Goal: Information Seeking & Learning: Learn about a topic

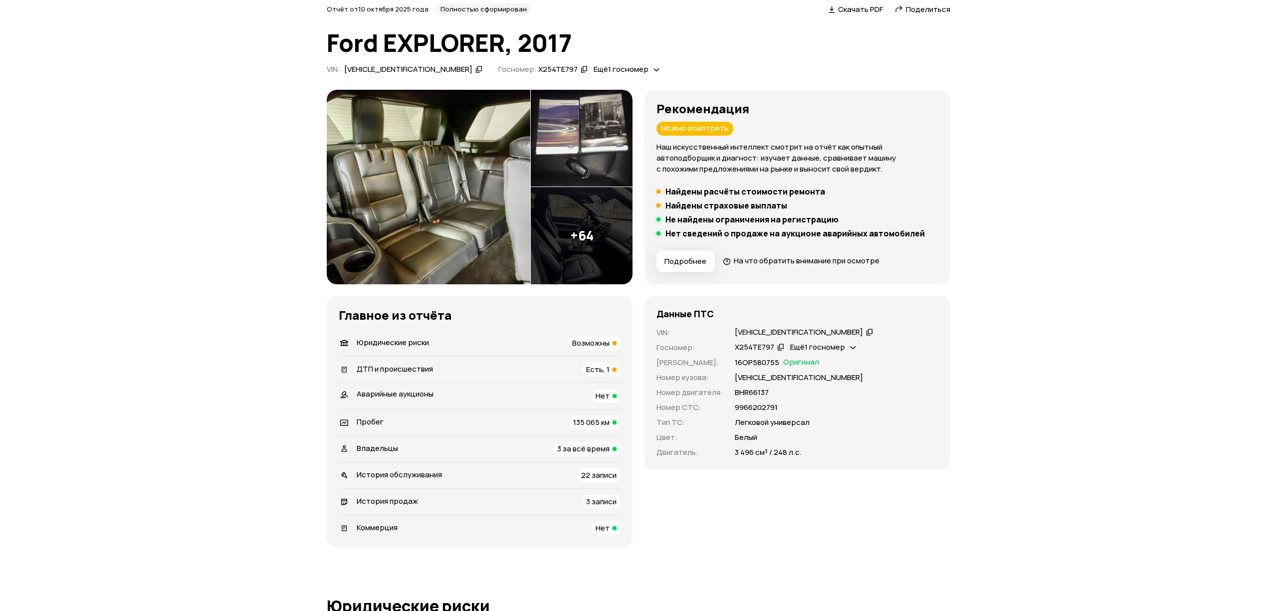
scroll to position [66, 0]
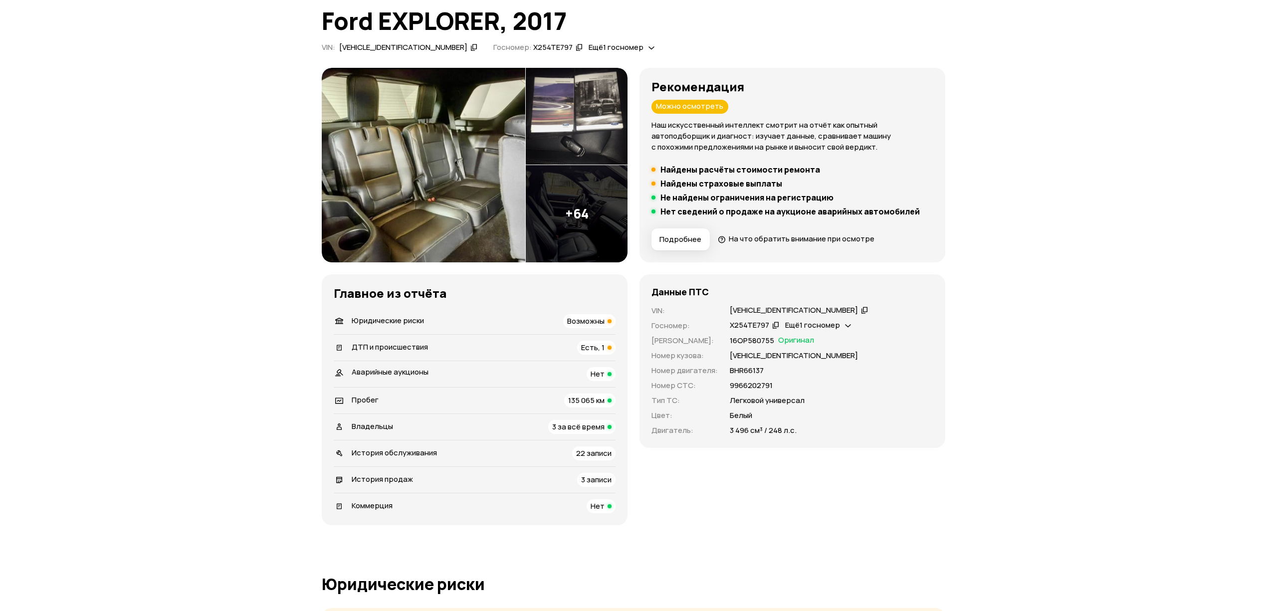
click at [676, 238] on span "Подробнее" at bounding box center [681, 240] width 42 height 10
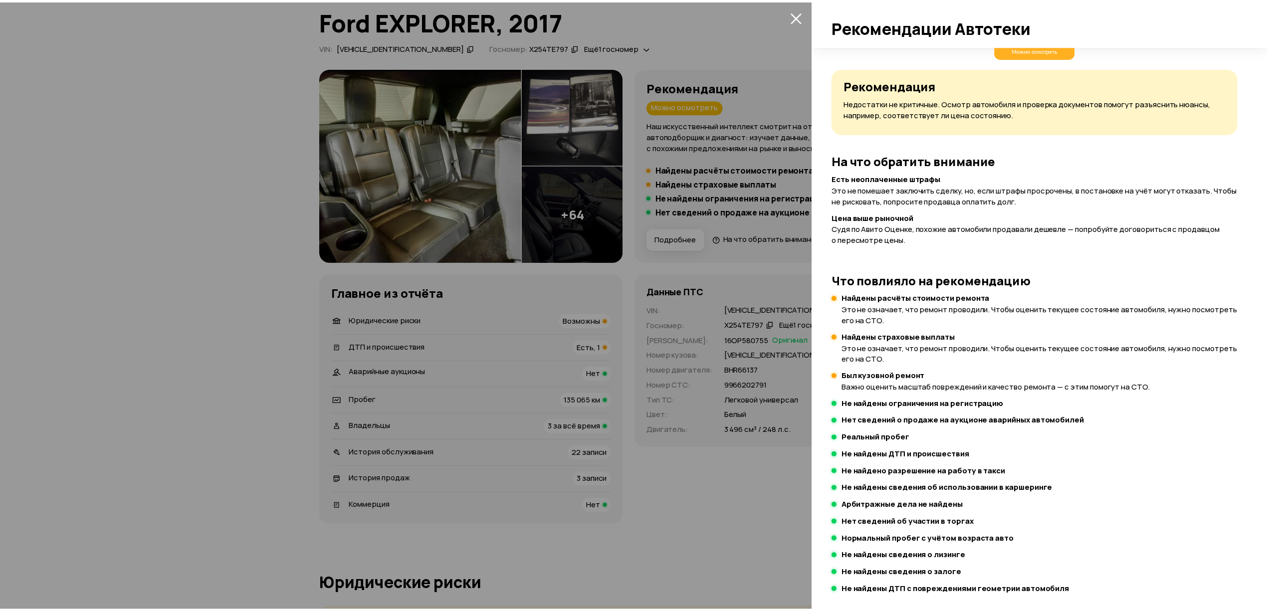
scroll to position [23, 0]
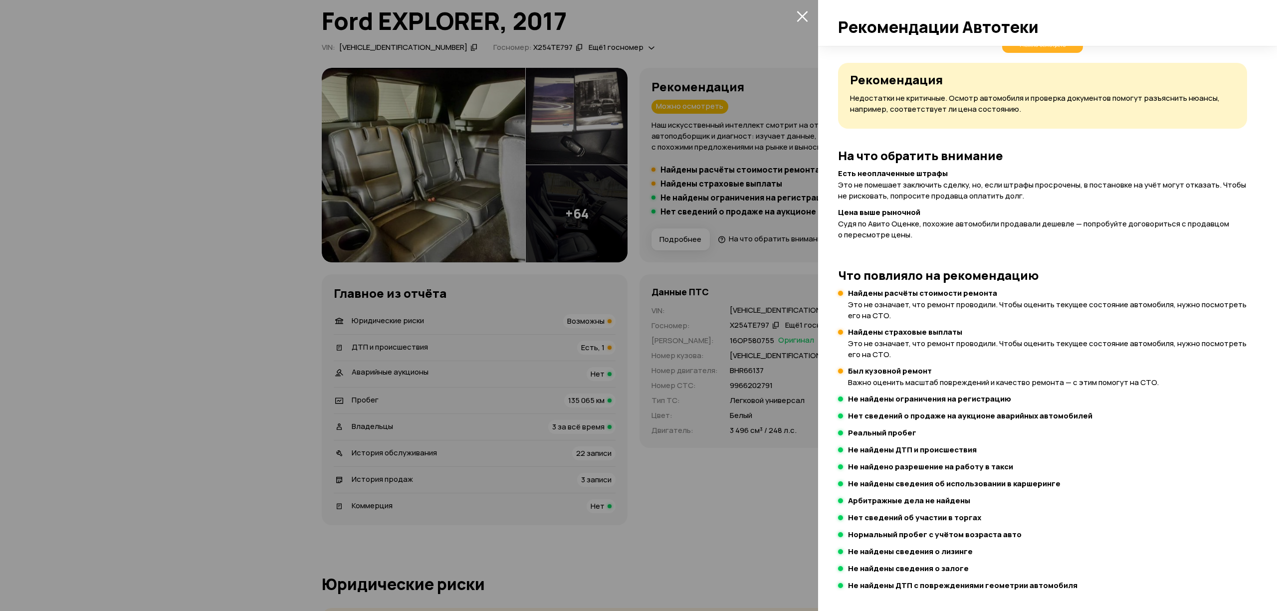
click at [662, 440] on div at bounding box center [638, 305] width 1277 height 611
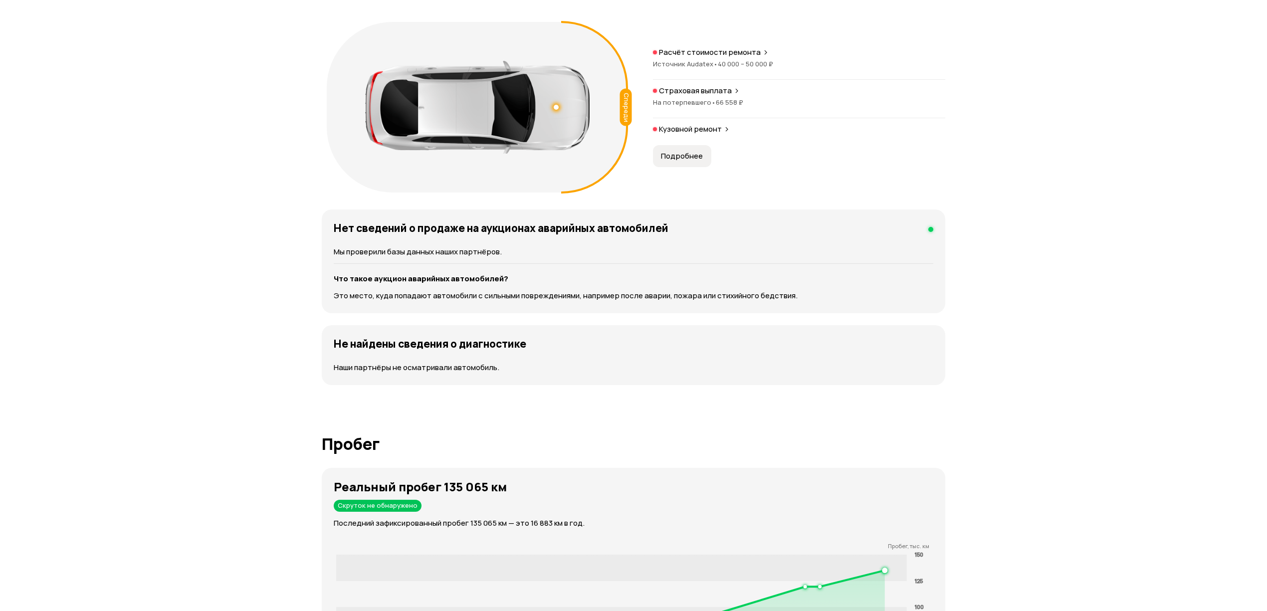
scroll to position [931, 0]
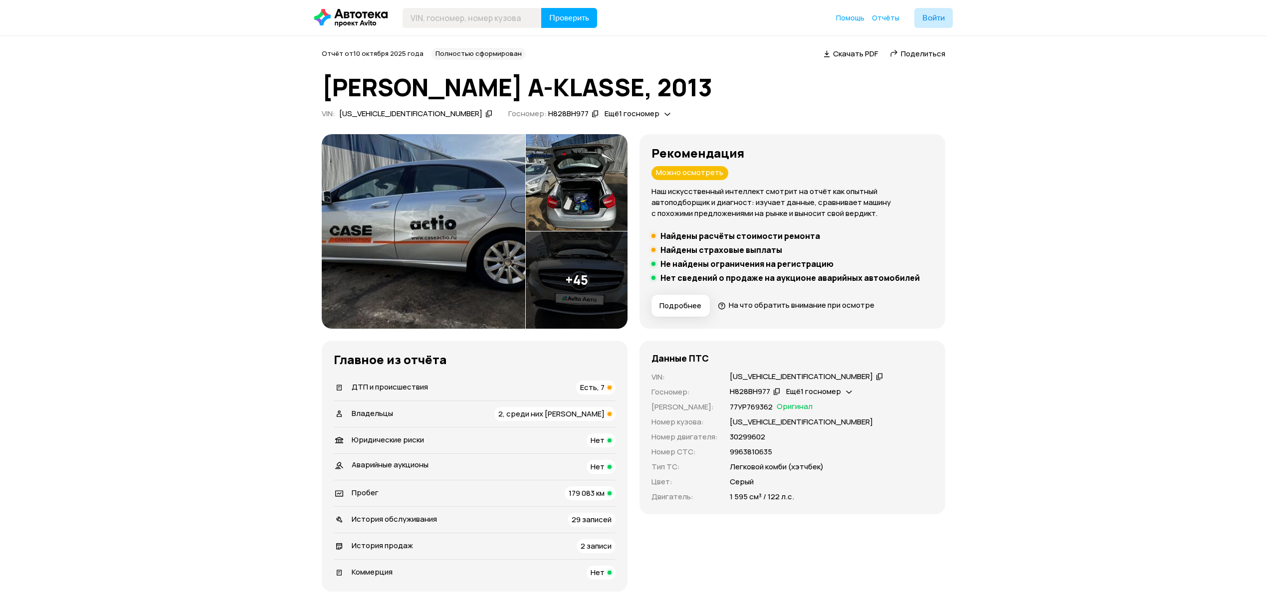
click at [673, 306] on span "Подробнее" at bounding box center [681, 306] width 42 height 10
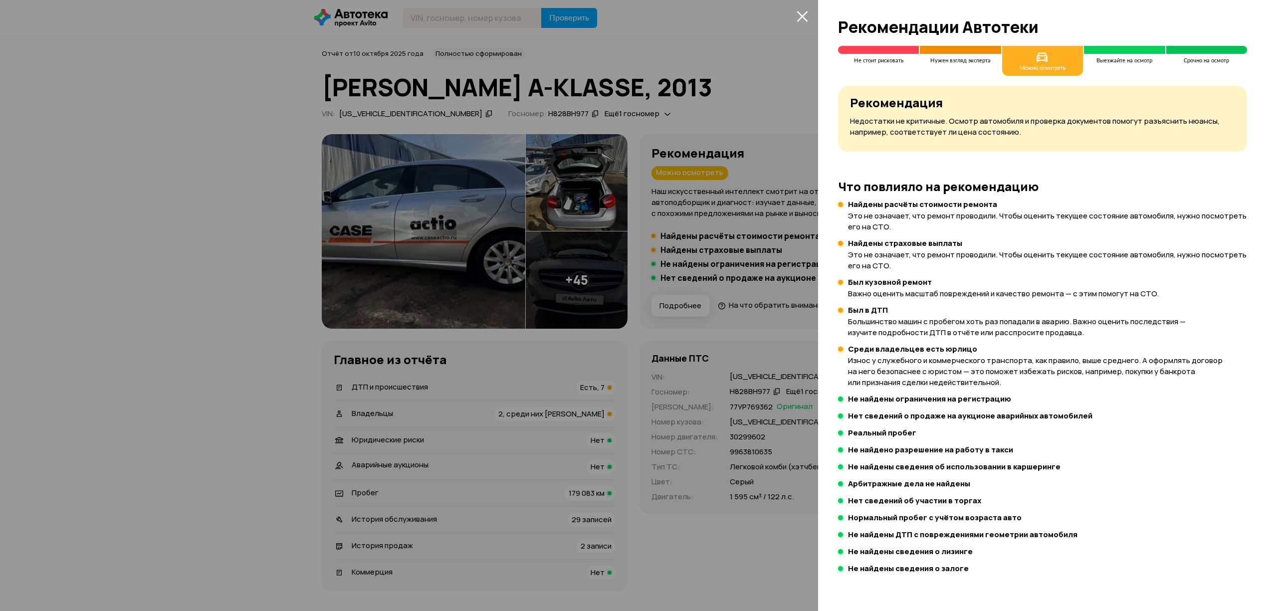
click at [460, 240] on div at bounding box center [638, 305] width 1277 height 611
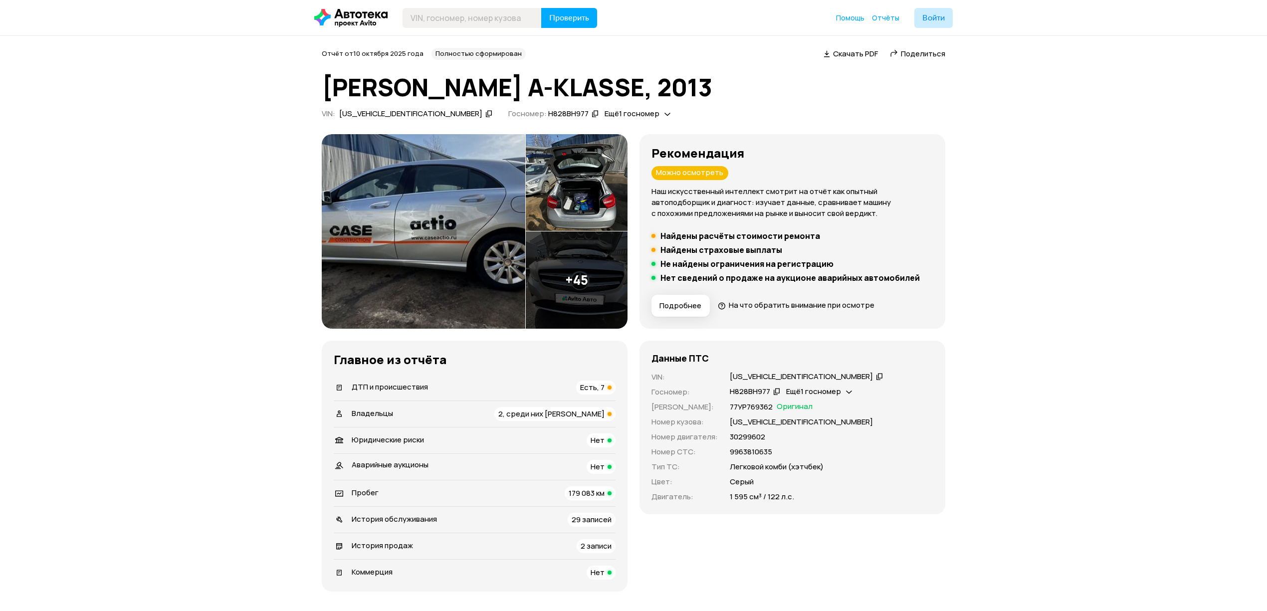
click at [471, 242] on img at bounding box center [424, 231] width 204 height 195
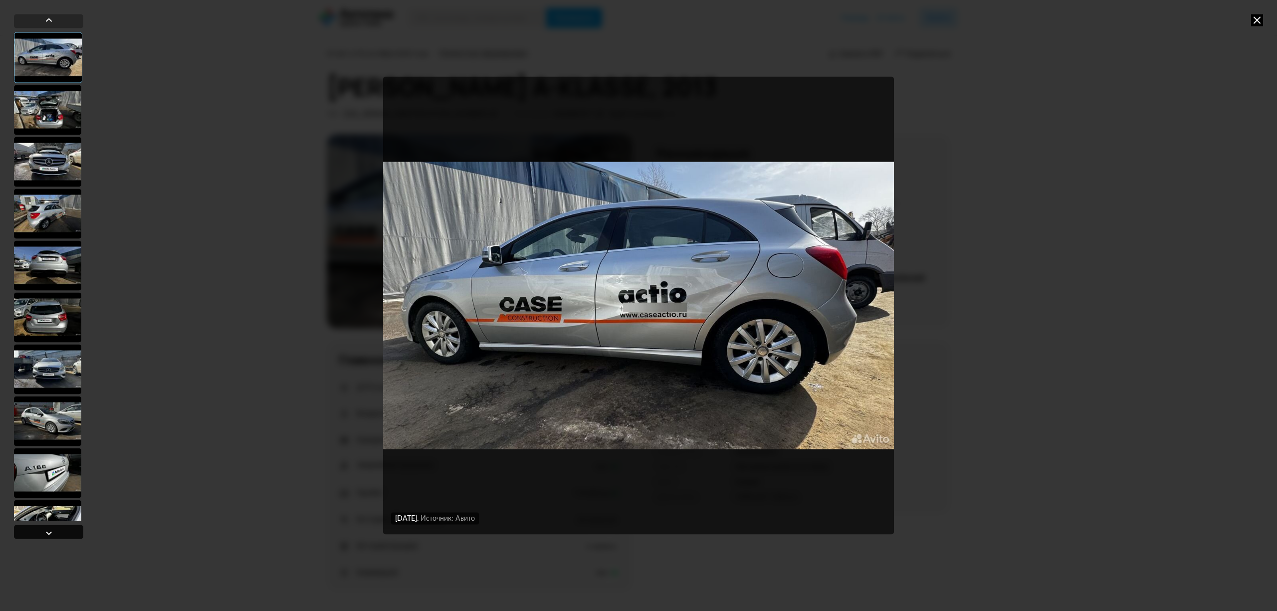
click at [53, 530] on div at bounding box center [49, 533] width 12 height 12
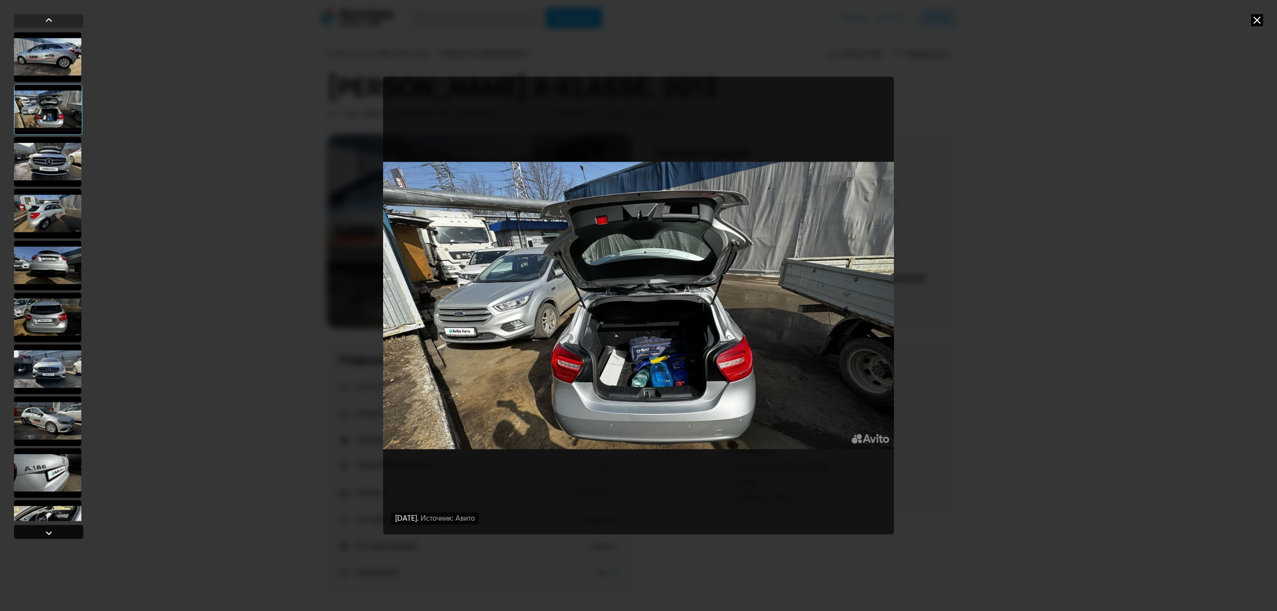
click at [53, 530] on div at bounding box center [49, 533] width 12 height 12
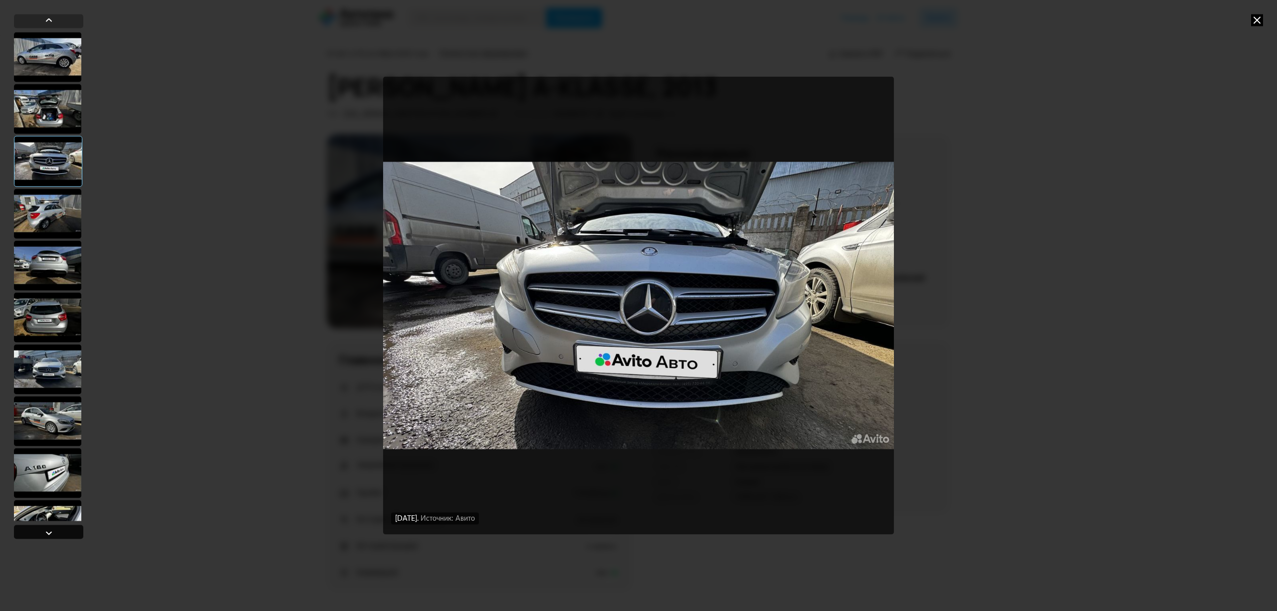
click at [53, 530] on div at bounding box center [49, 533] width 12 height 12
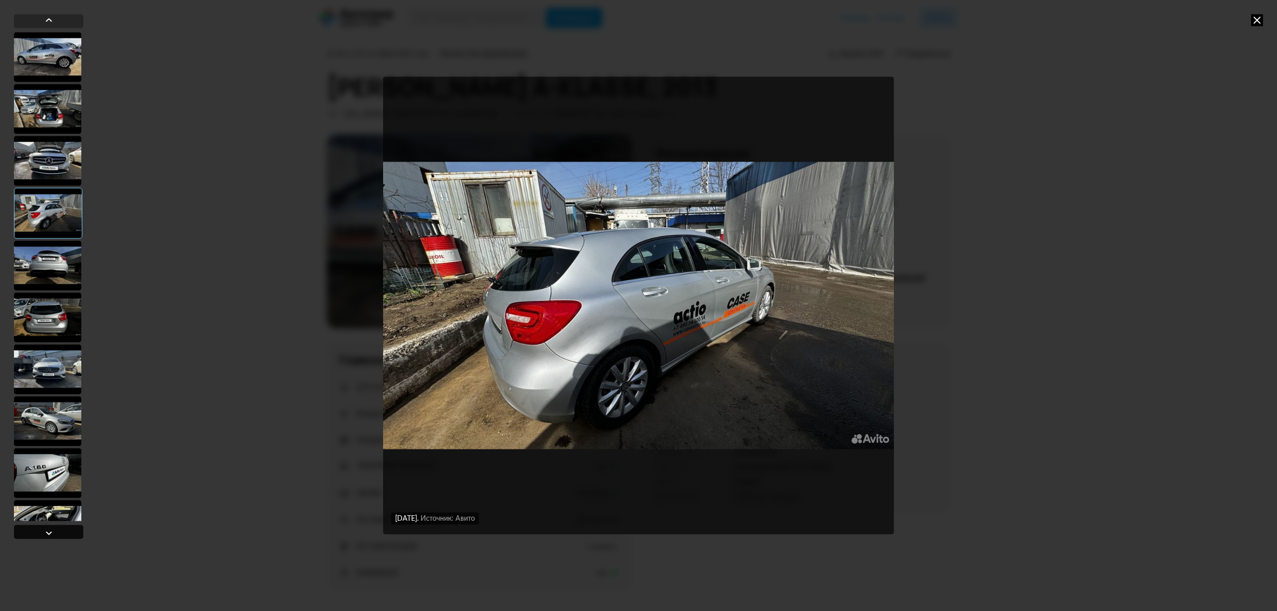
click at [53, 530] on div at bounding box center [49, 533] width 12 height 12
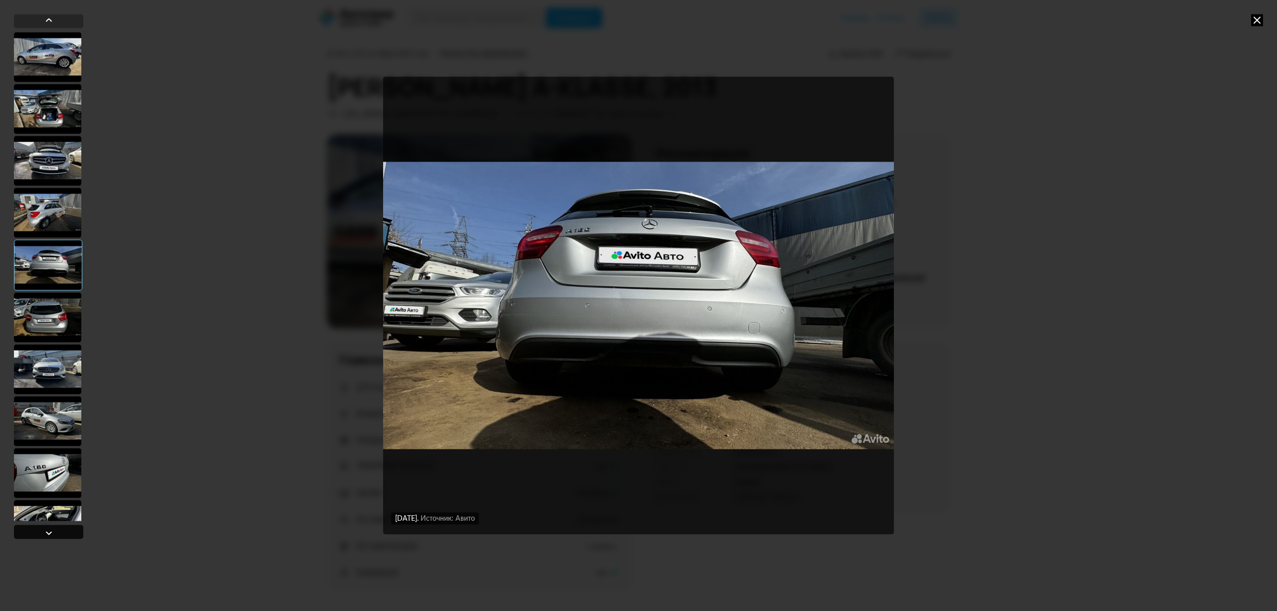
click at [53, 530] on div at bounding box center [49, 533] width 12 height 12
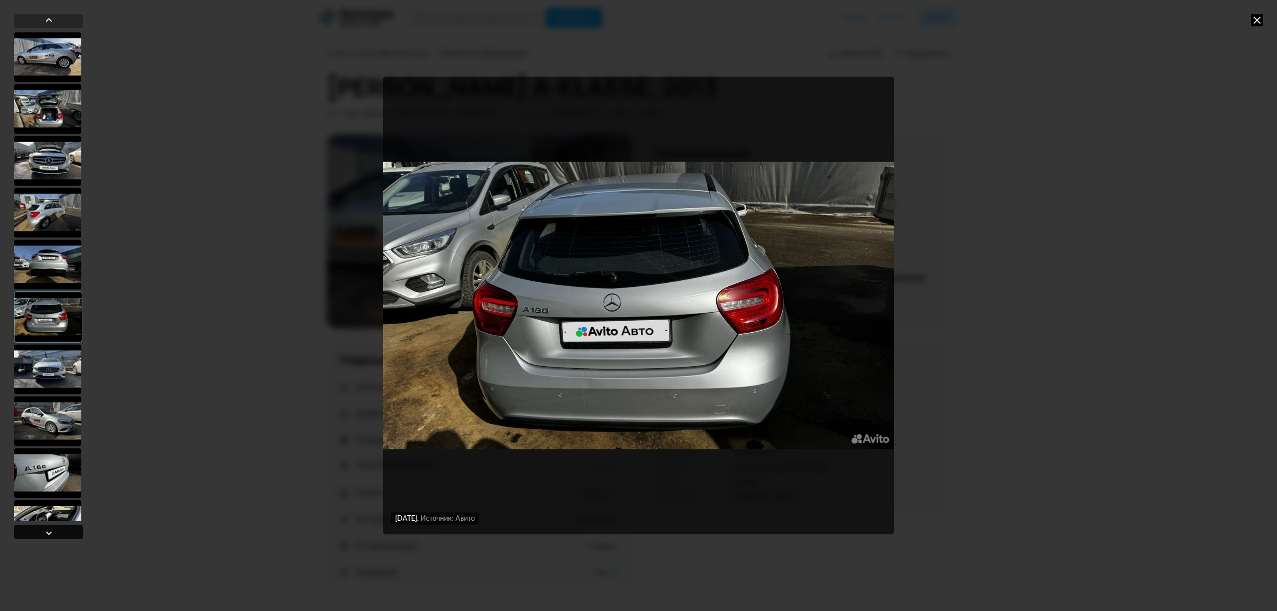
click at [53, 530] on div at bounding box center [49, 533] width 12 height 12
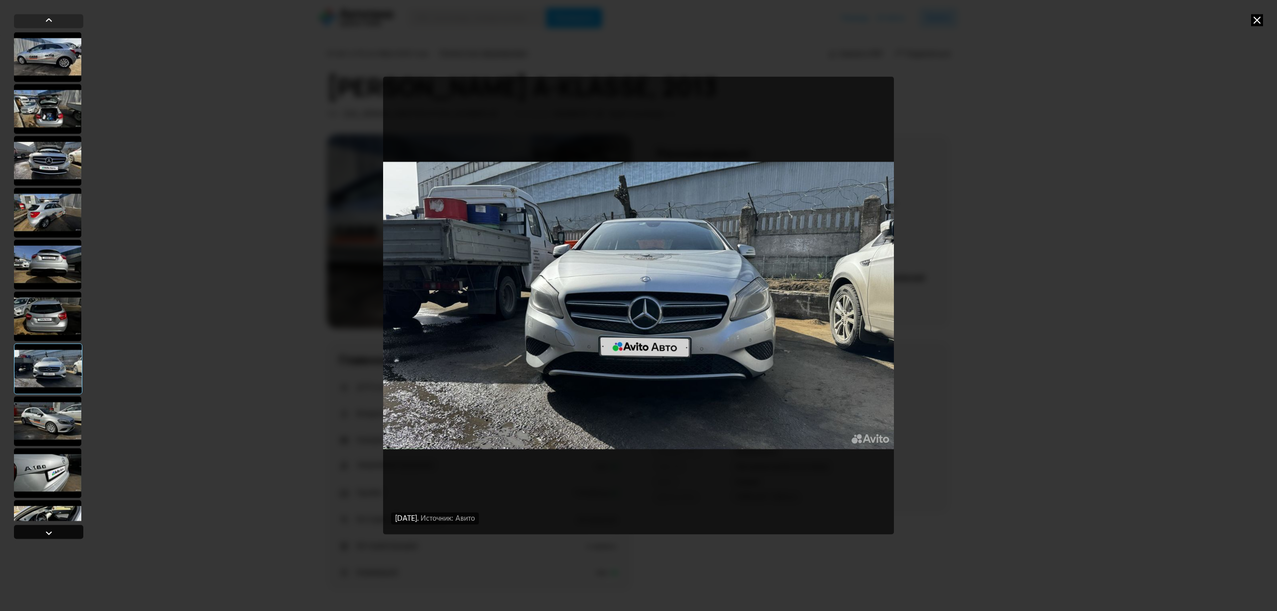
click at [53, 530] on div at bounding box center [49, 533] width 12 height 12
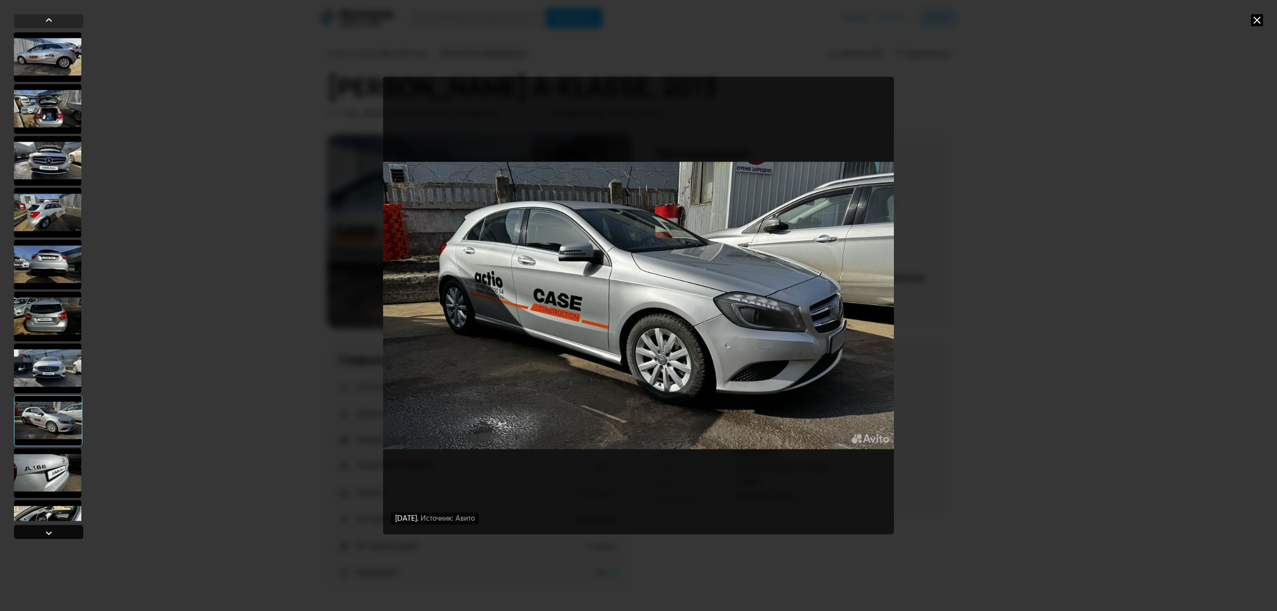
click at [53, 530] on div at bounding box center [49, 533] width 12 height 12
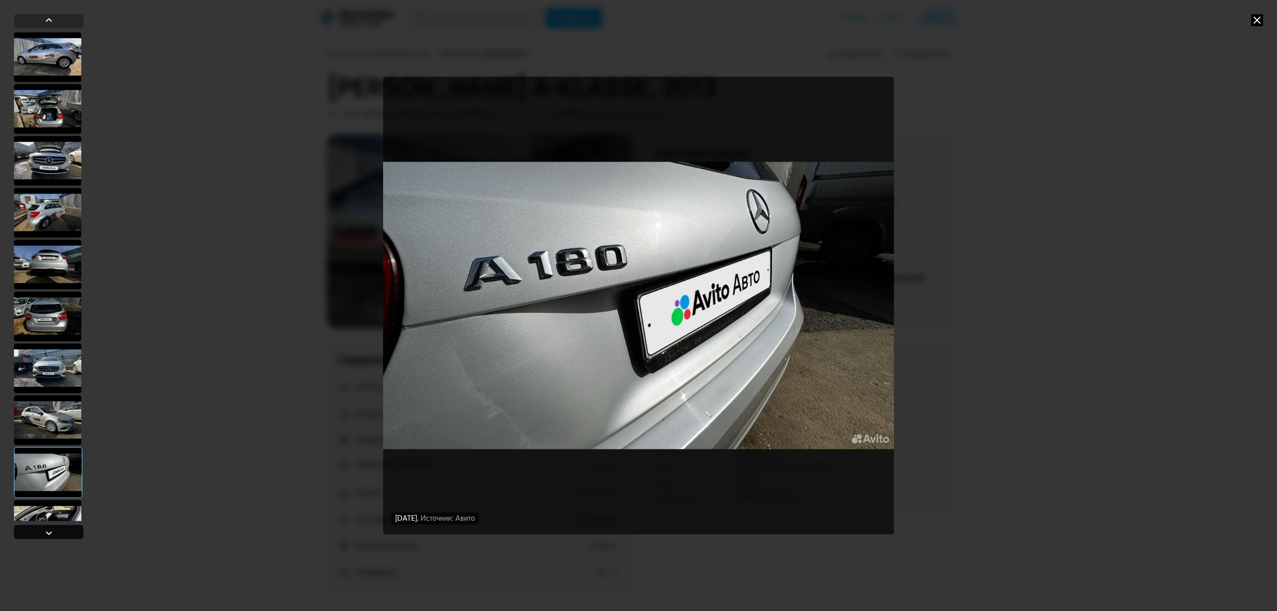
click at [53, 530] on div at bounding box center [49, 533] width 12 height 12
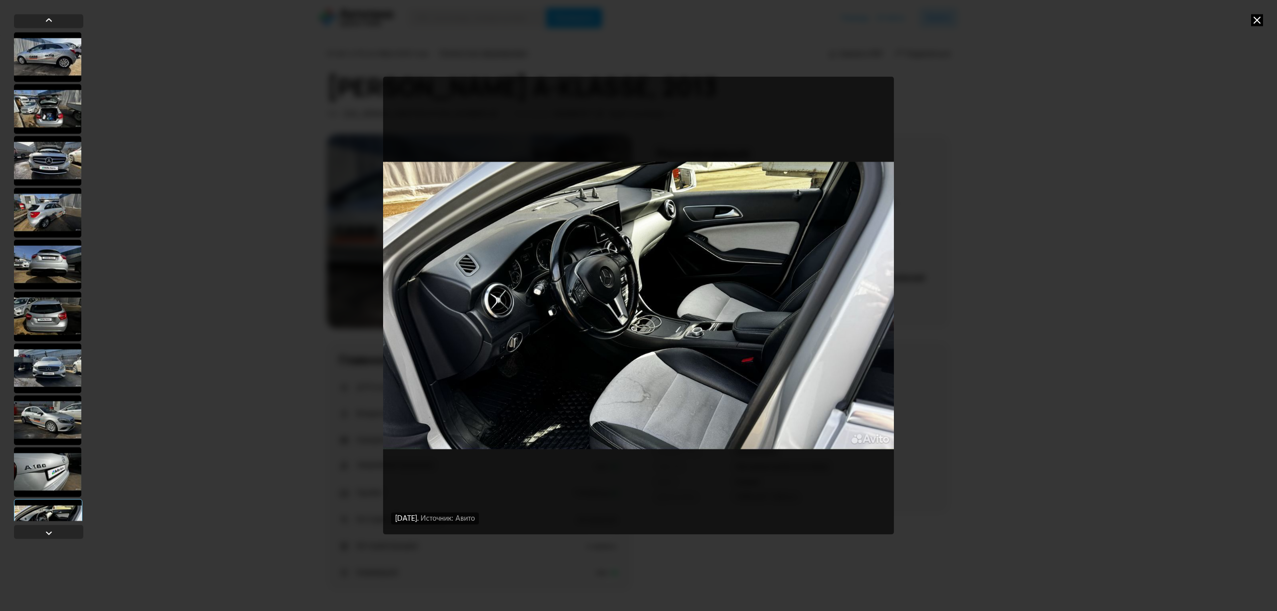
click at [1258, 18] on icon at bounding box center [1257, 20] width 12 height 12
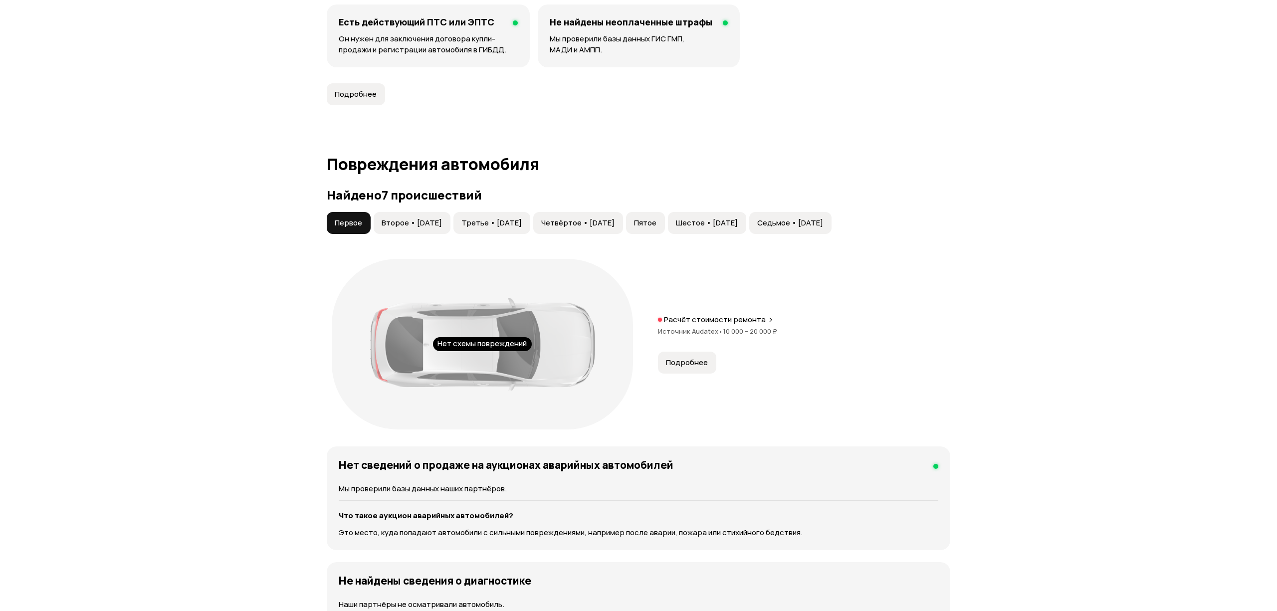
scroll to position [865, 0]
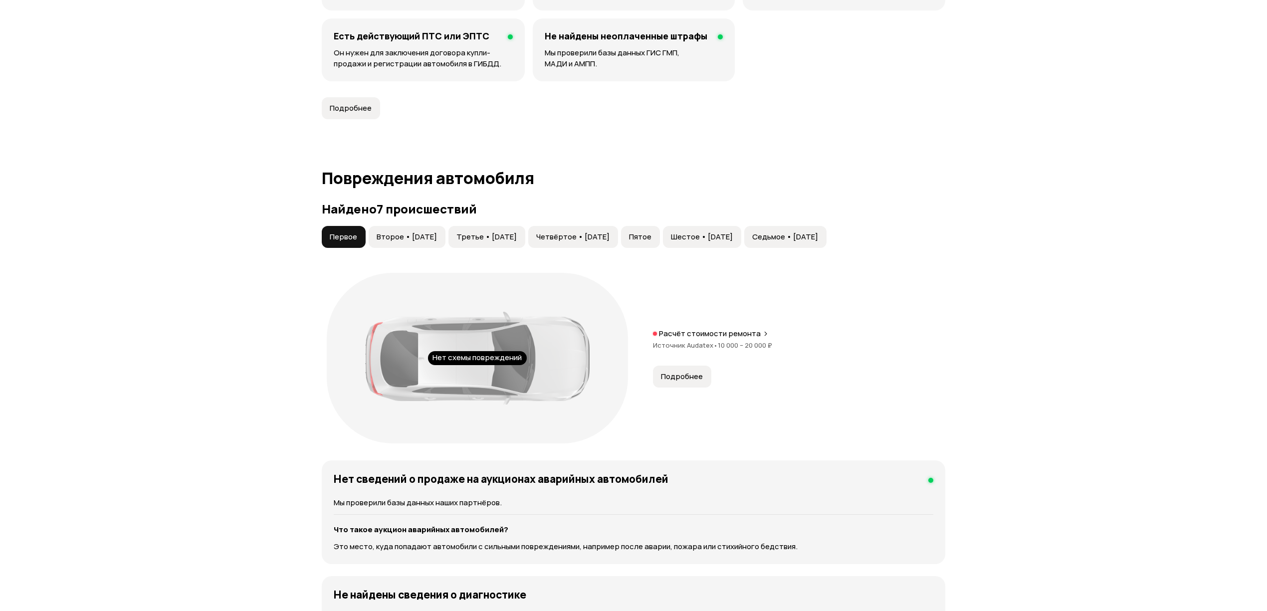
click at [396, 232] on button "Второе • 08 июл 2015" at bounding box center [407, 237] width 77 height 22
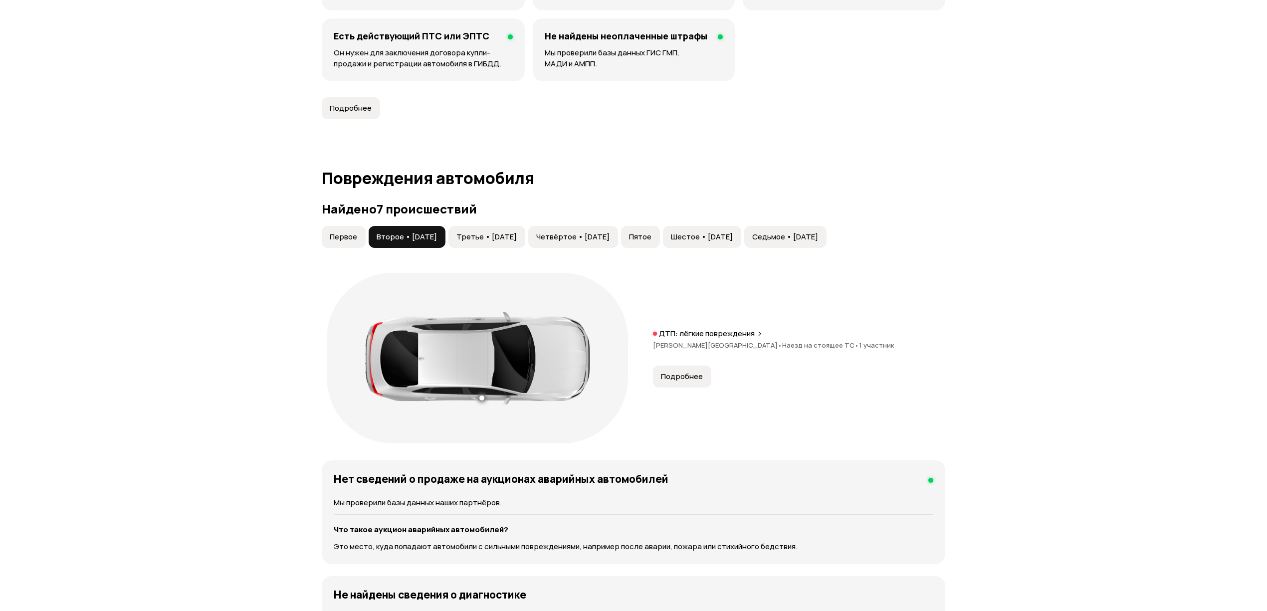
click at [507, 235] on span "Третье • 07 июл 2017" at bounding box center [487, 237] width 60 height 10
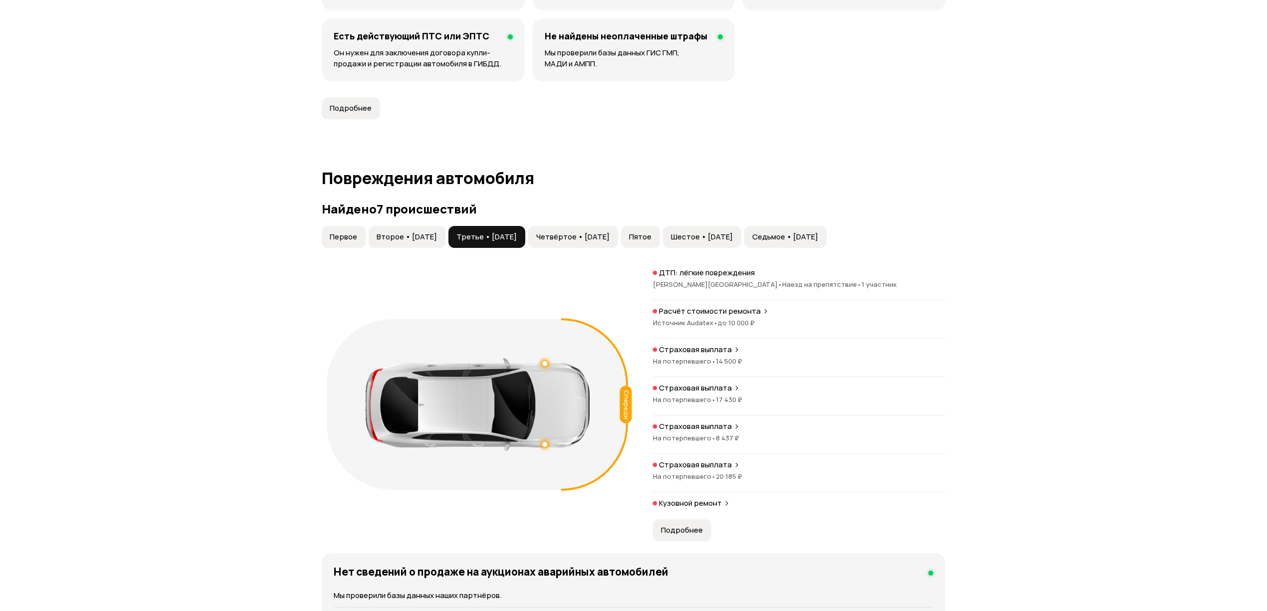
click at [610, 233] on span "Четвёртое • 03 окт 2017" at bounding box center [572, 237] width 73 height 10
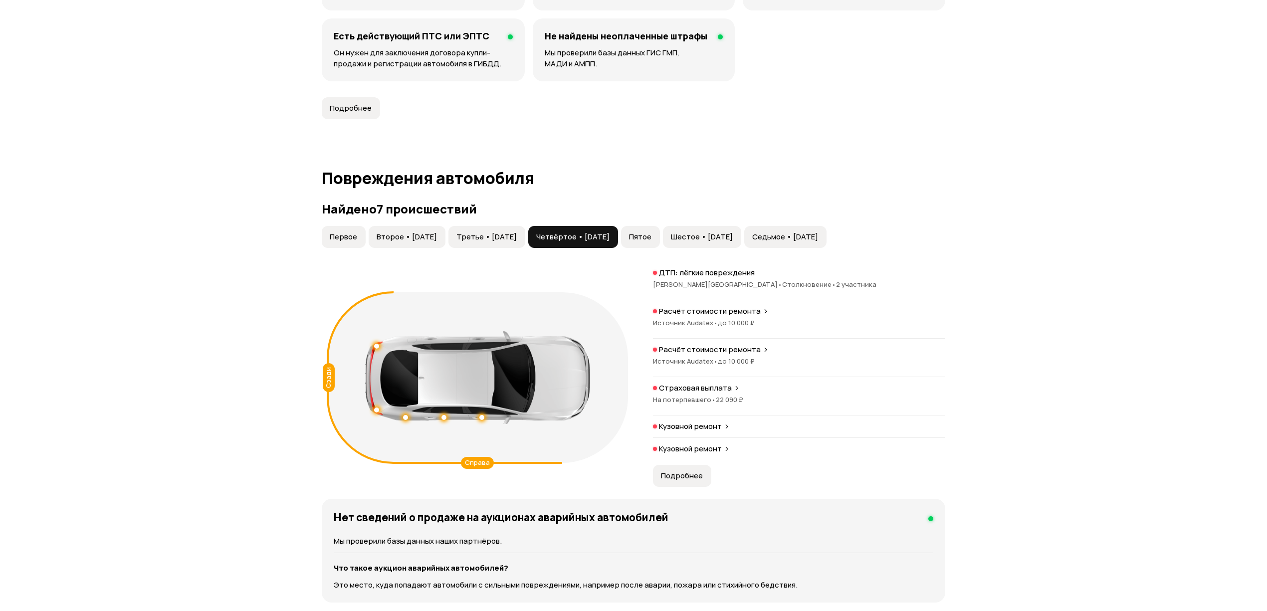
click at [652, 242] on span "Пятое" at bounding box center [640, 237] width 22 height 10
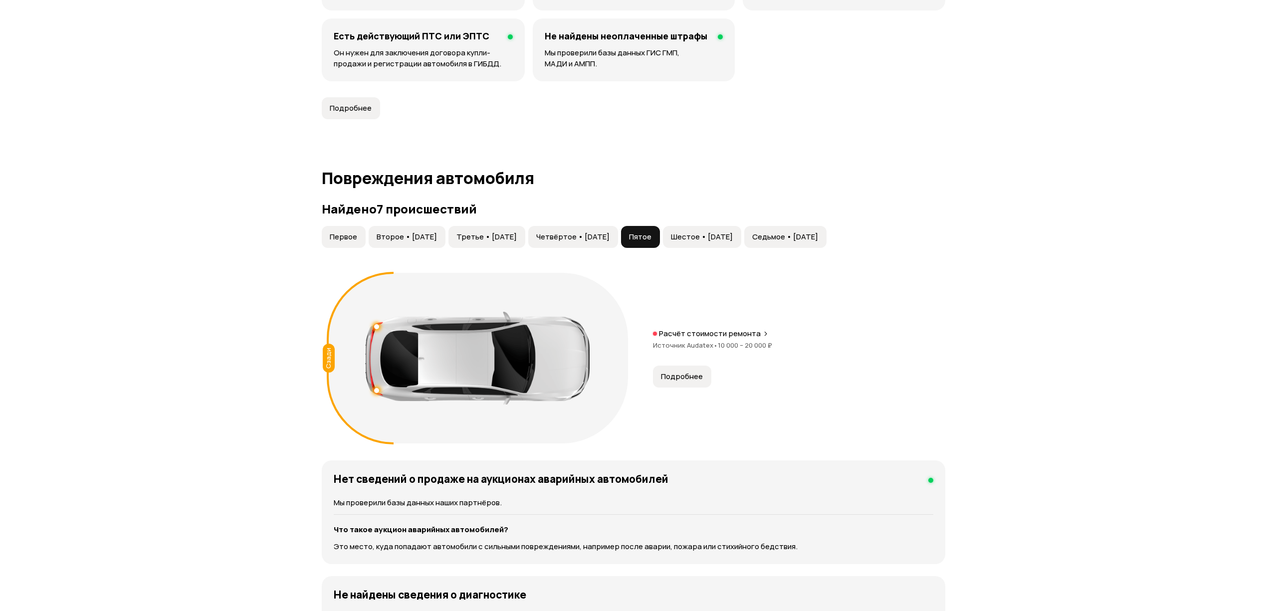
click at [733, 236] on span "Шестое • 24 июн 2019" at bounding box center [702, 237] width 62 height 10
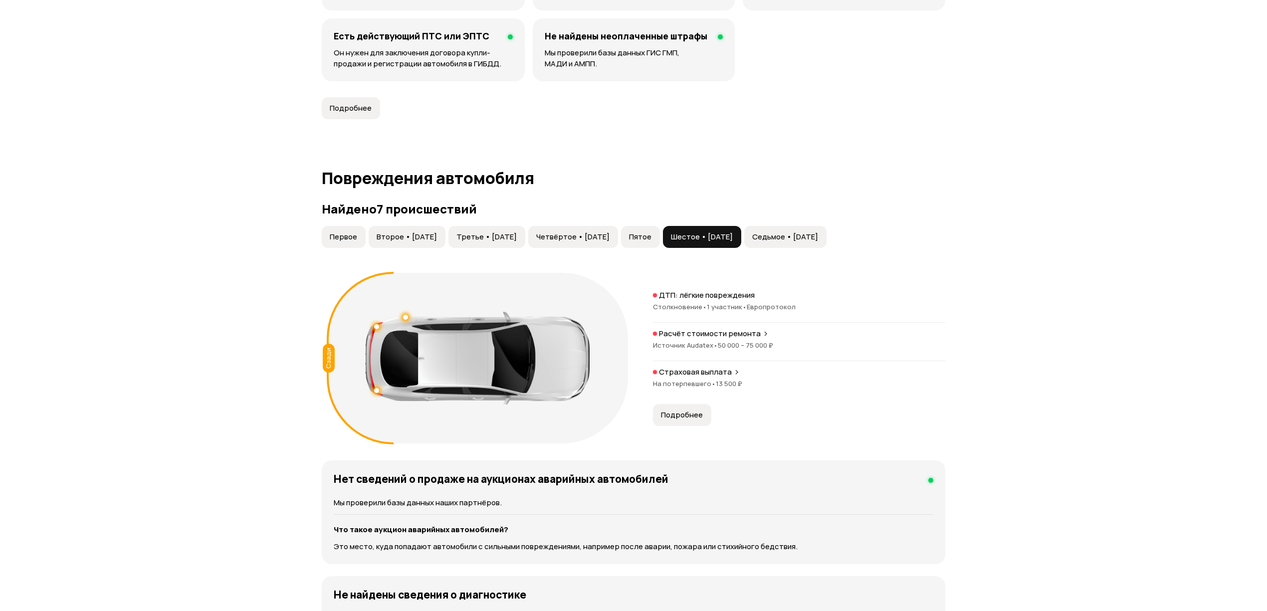
click at [723, 338] on p "Расчёт стоимости ремонта" at bounding box center [710, 334] width 102 height 10
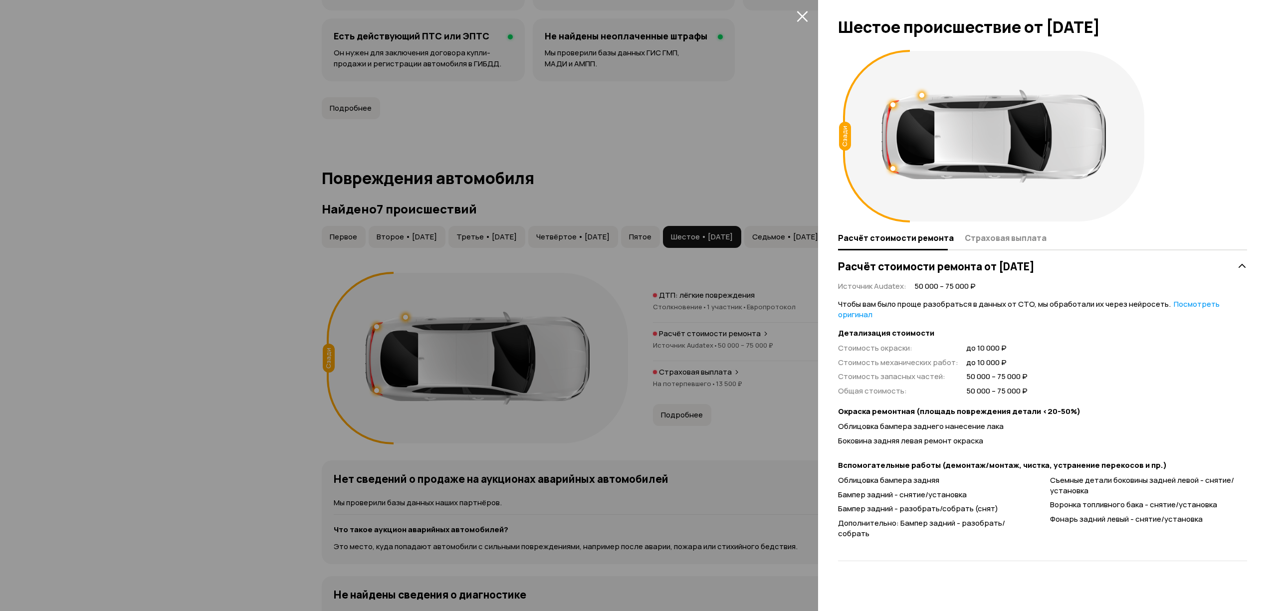
click at [723, 335] on div at bounding box center [638, 305] width 1277 height 611
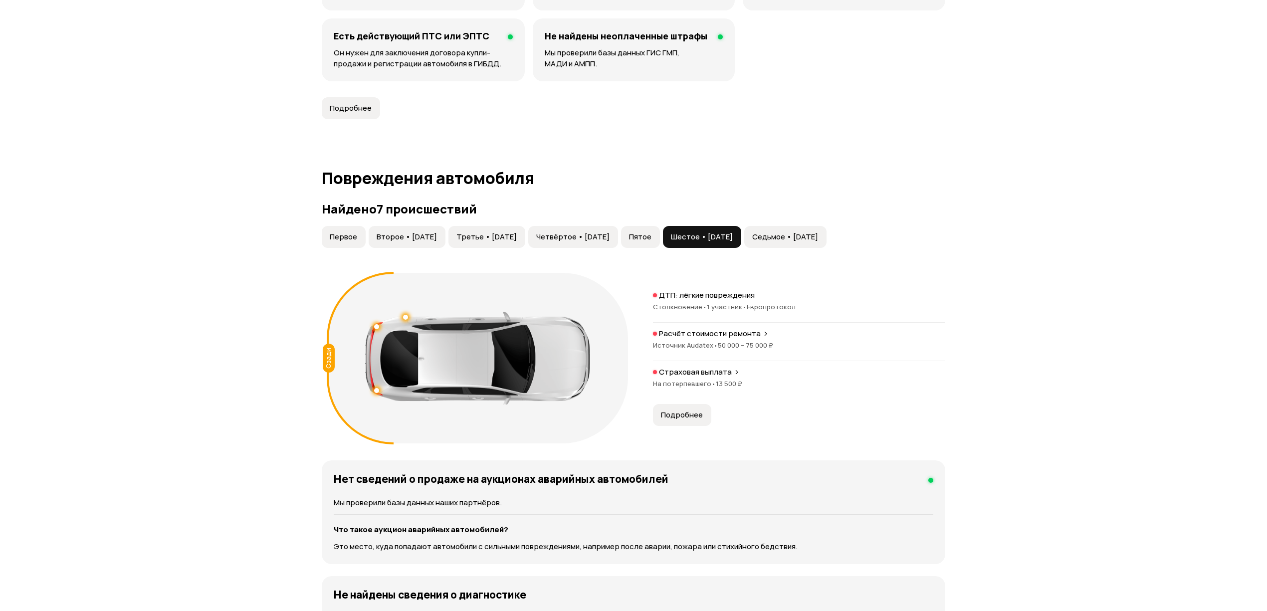
click at [818, 238] on span "Седьмое • 18 апр 2022" at bounding box center [785, 237] width 66 height 10
click at [743, 337] on p "Расчёт стоимости ремонта" at bounding box center [710, 334] width 102 height 10
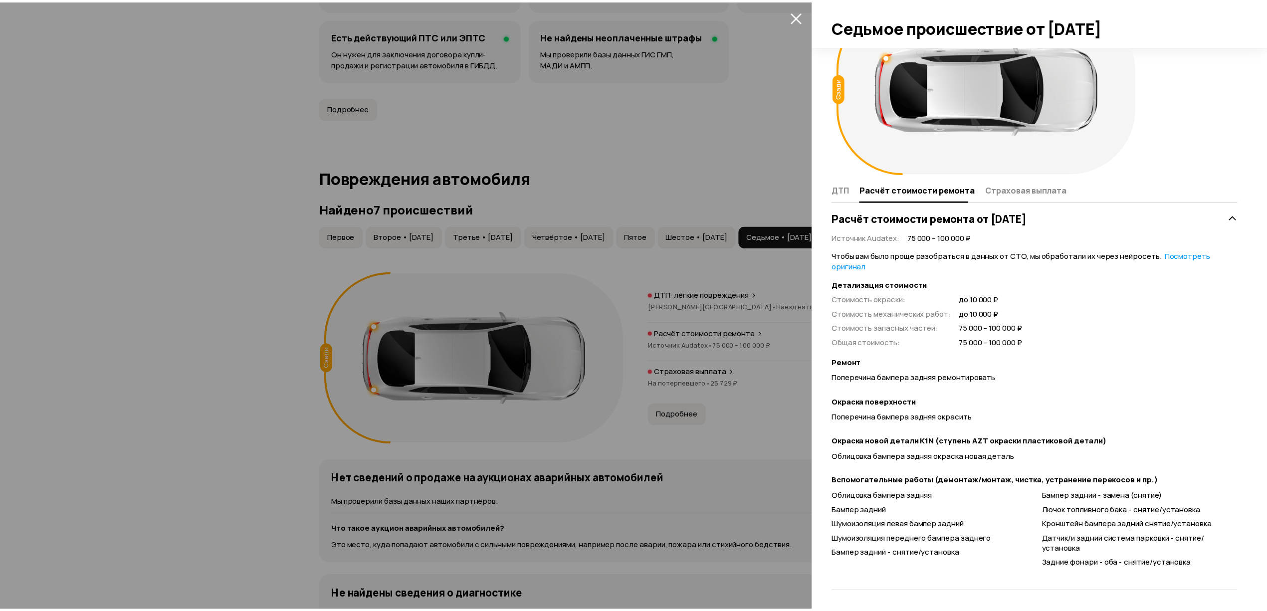
scroll to position [0, 0]
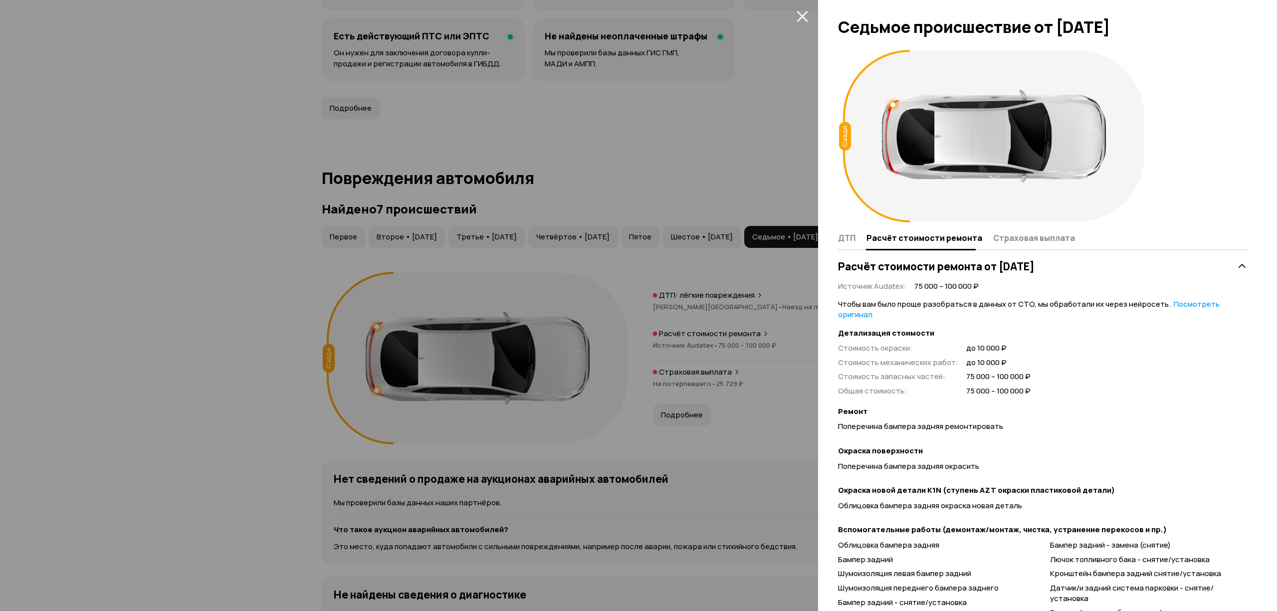
drag, startPoint x: 743, startPoint y: 196, endPoint x: 741, endPoint y: 190, distance: 6.2
click at [741, 190] on div at bounding box center [638, 305] width 1277 height 611
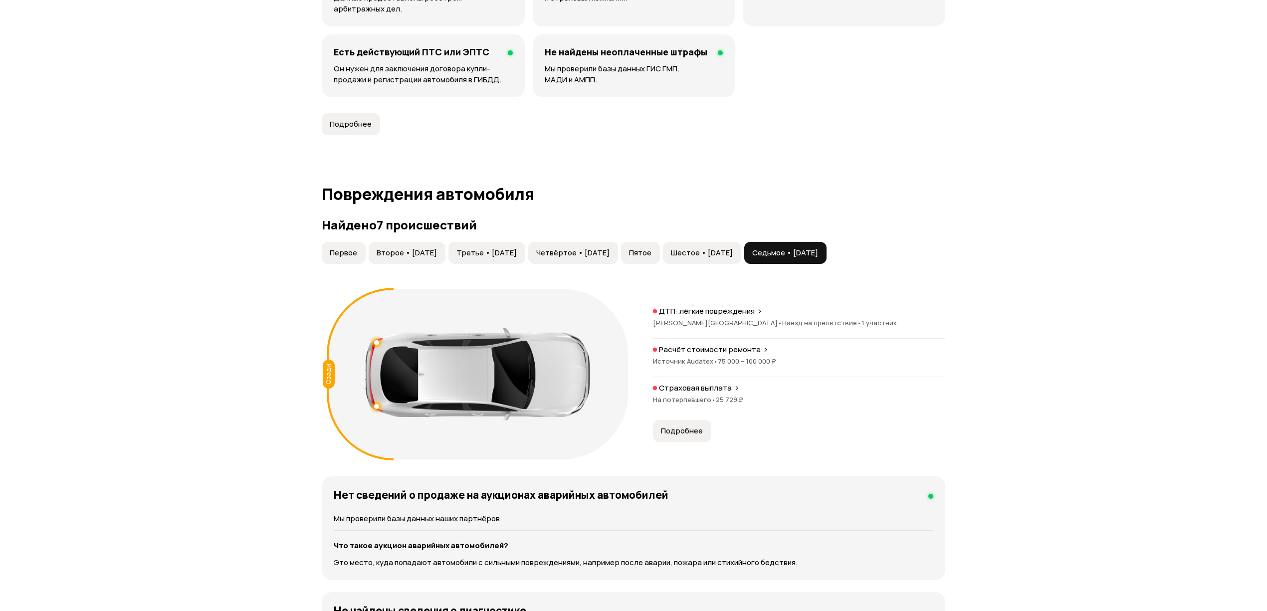
scroll to position [732, 0]
